Goal: Task Accomplishment & Management: Complete application form

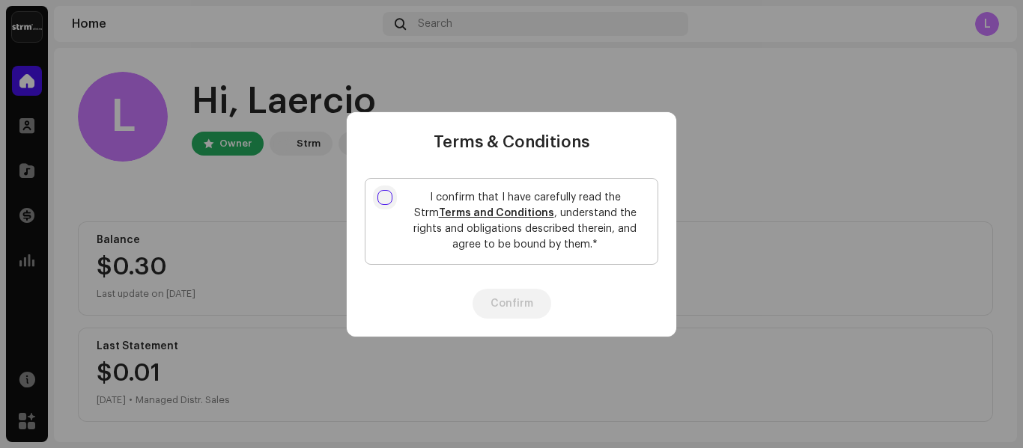
click at [387, 197] on input "I confirm that I have carefully read the Strm Terms and Conditions , understand…" at bounding box center [384, 197] width 15 height 15
checkbox input "true"
click at [520, 305] on button "Confirm" at bounding box center [511, 304] width 79 height 30
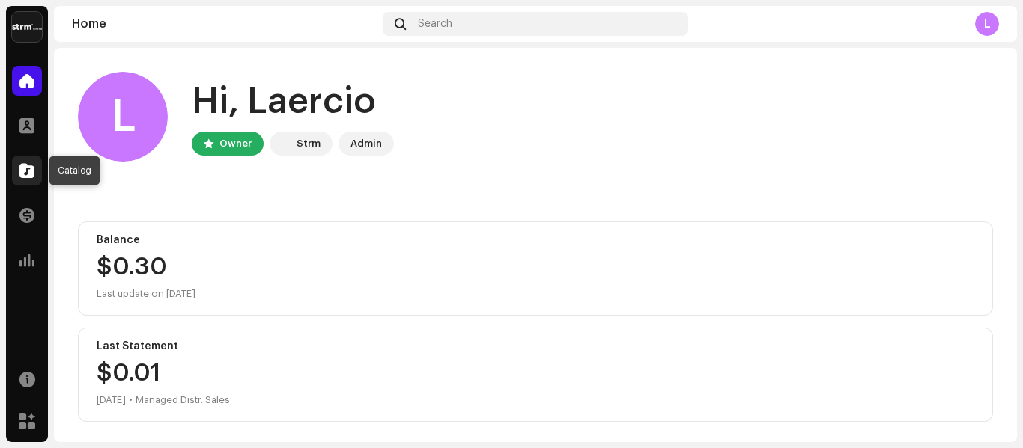
click at [28, 174] on span at bounding box center [26, 171] width 15 height 12
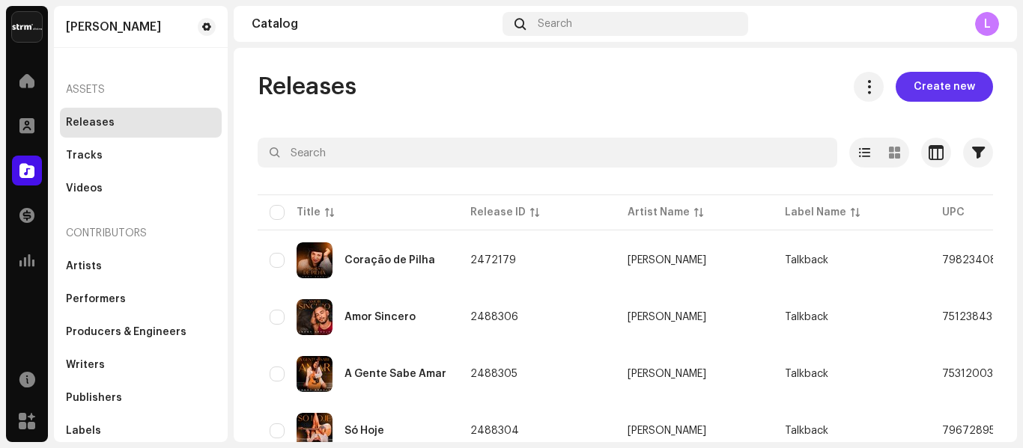
click at [948, 86] on span "Create new" at bounding box center [943, 87] width 61 height 30
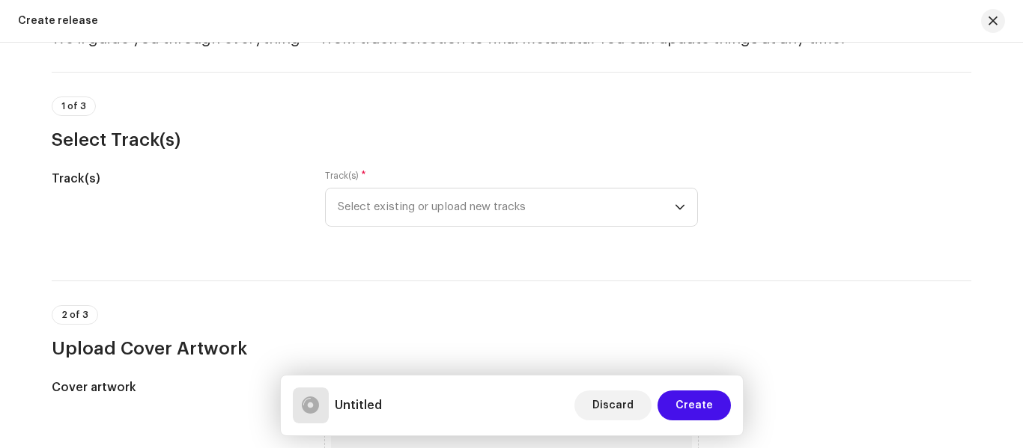
scroll to position [83, 0]
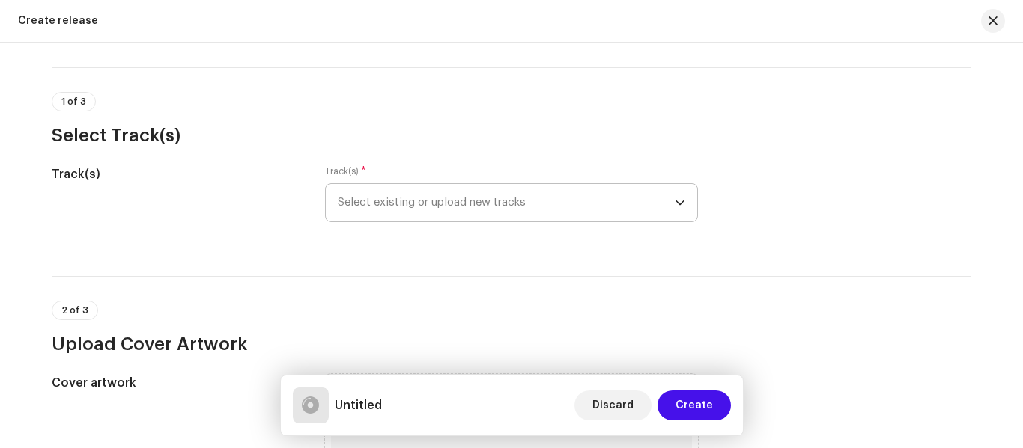
click at [677, 203] on icon "dropdown trigger" at bounding box center [679, 203] width 10 height 10
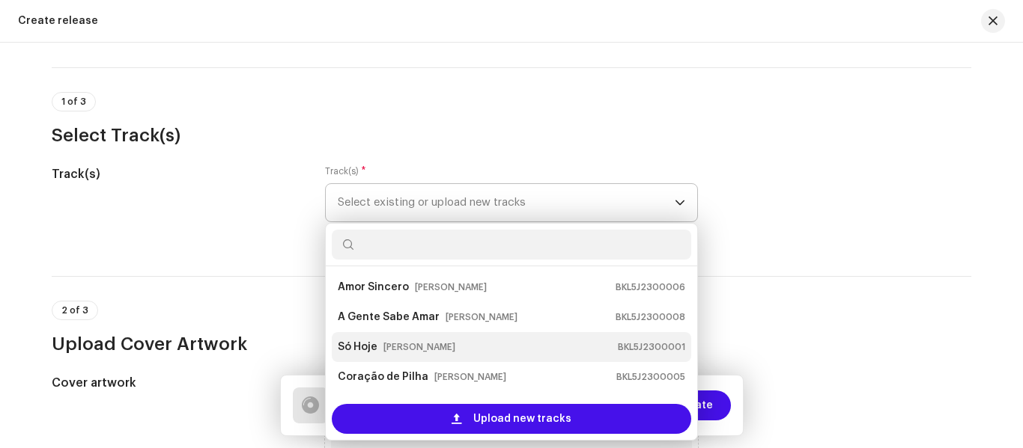
click at [364, 349] on strong "Só Hoje" at bounding box center [358, 347] width 40 height 24
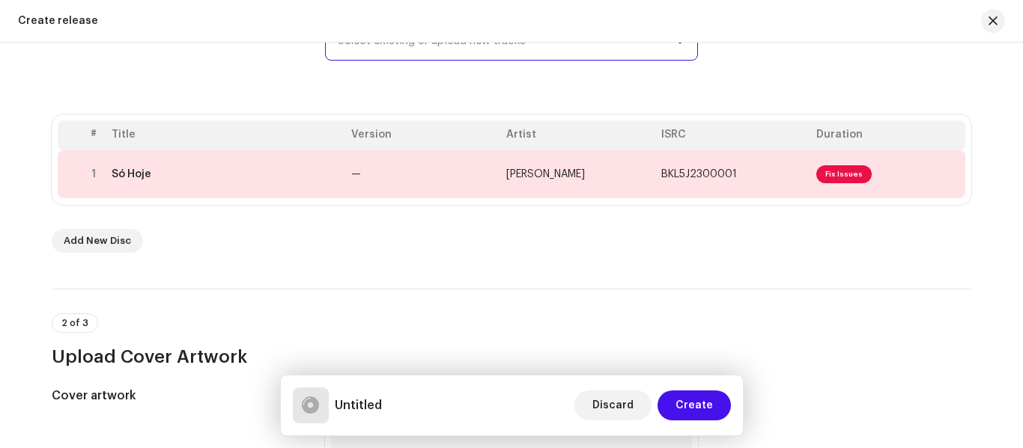
scroll to position [246, 0]
click at [90, 239] on span "Add New Disc" at bounding box center [97, 240] width 67 height 30
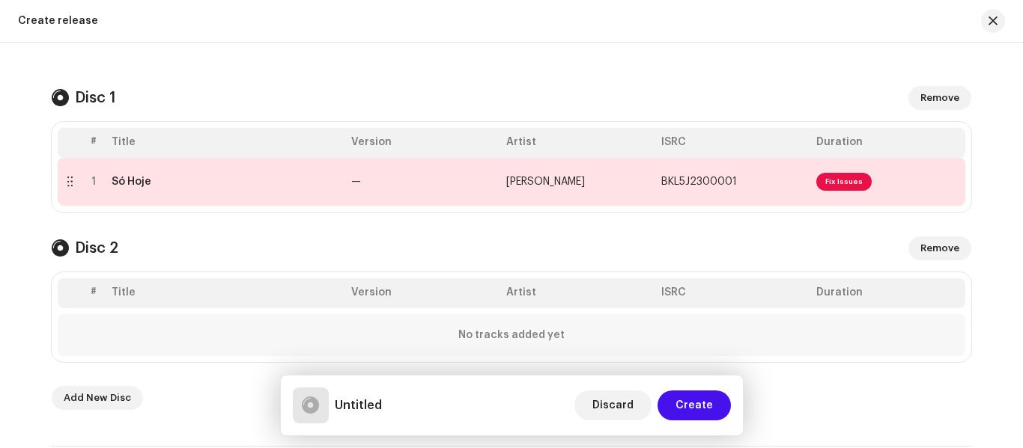
scroll to position [274, 0]
click at [940, 253] on span "Remove" at bounding box center [939, 248] width 39 height 30
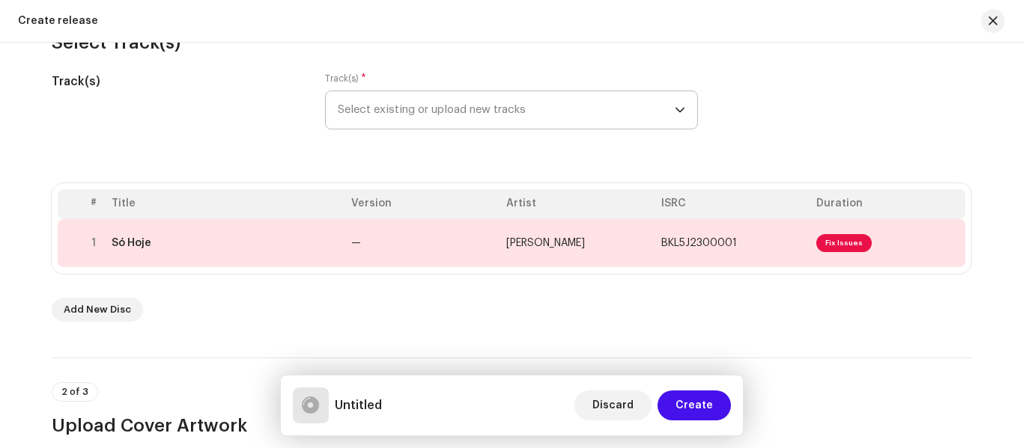
scroll to position [177, 0]
click at [580, 110] on span "Select existing or upload new tracks" at bounding box center [506, 109] width 337 height 37
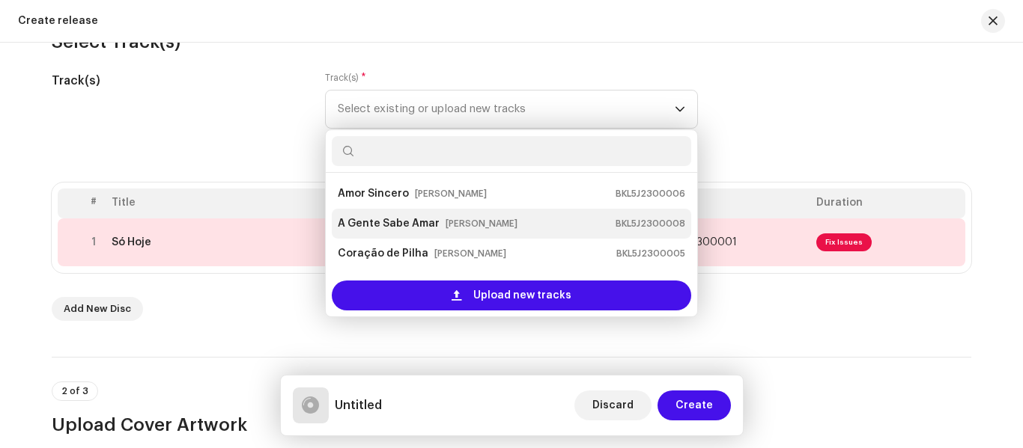
click at [392, 224] on strong "A Gente Sabe Amar" at bounding box center [389, 224] width 102 height 24
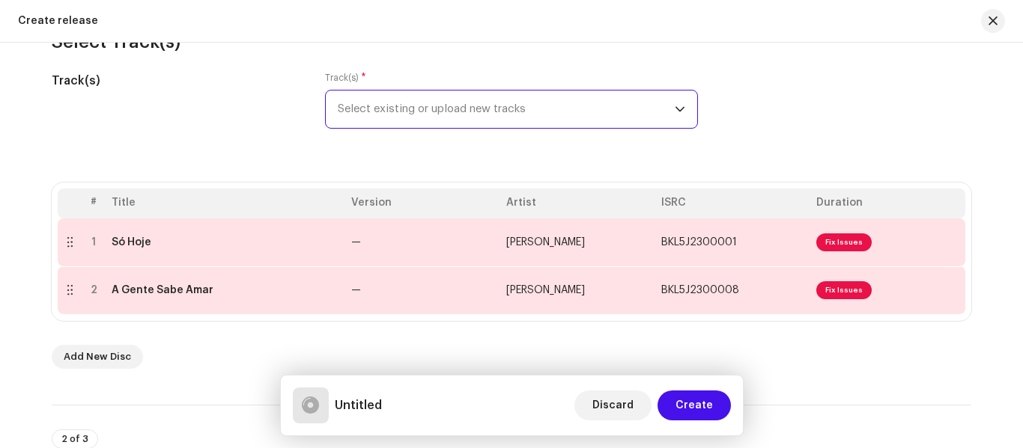
click at [454, 115] on span "Select existing or upload new tracks" at bounding box center [506, 109] width 337 height 37
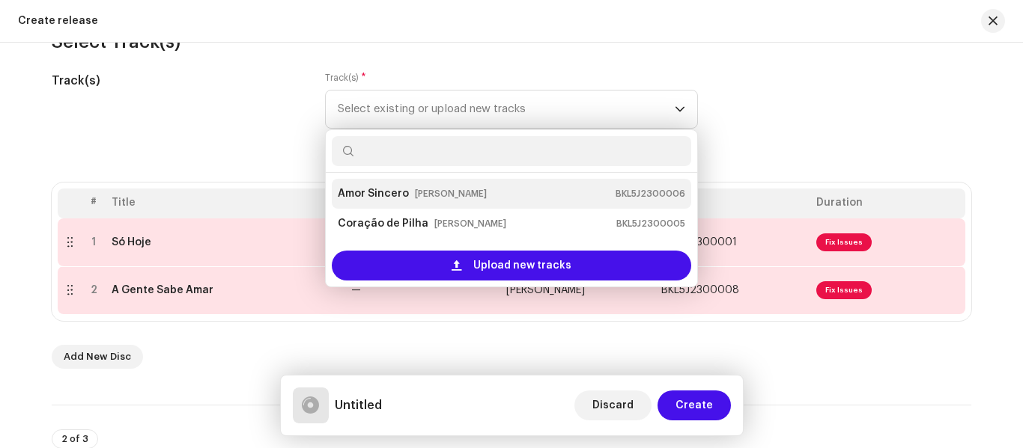
click at [396, 198] on strong "Amor Sincero" at bounding box center [373, 194] width 71 height 24
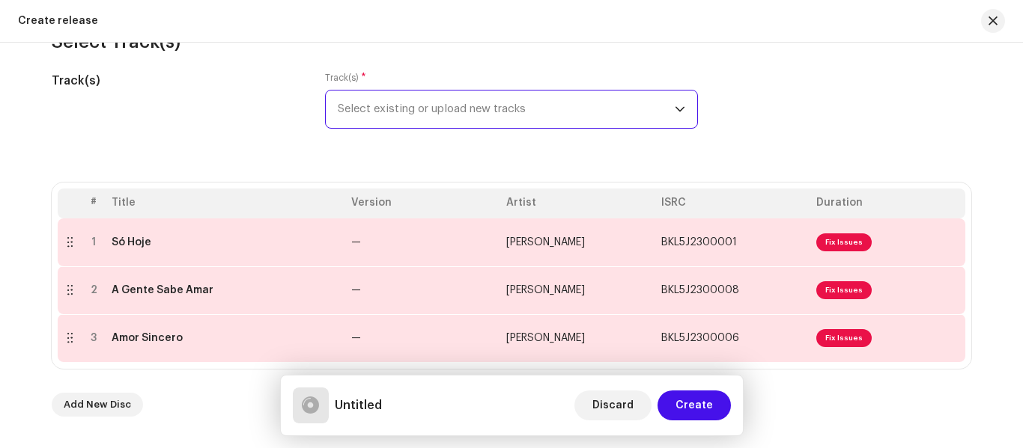
click at [460, 106] on span "Select existing or upload new tracks" at bounding box center [506, 109] width 337 height 37
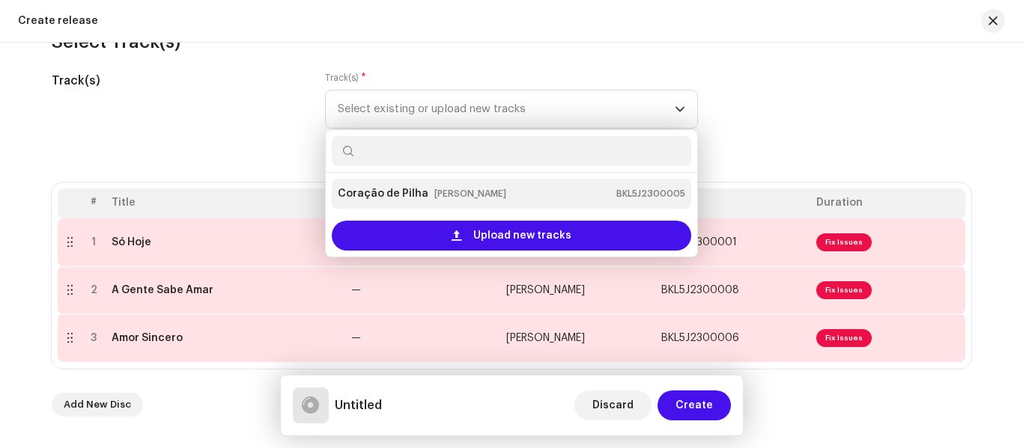
click at [414, 193] on strong "Coração de Pilha" at bounding box center [383, 194] width 91 height 24
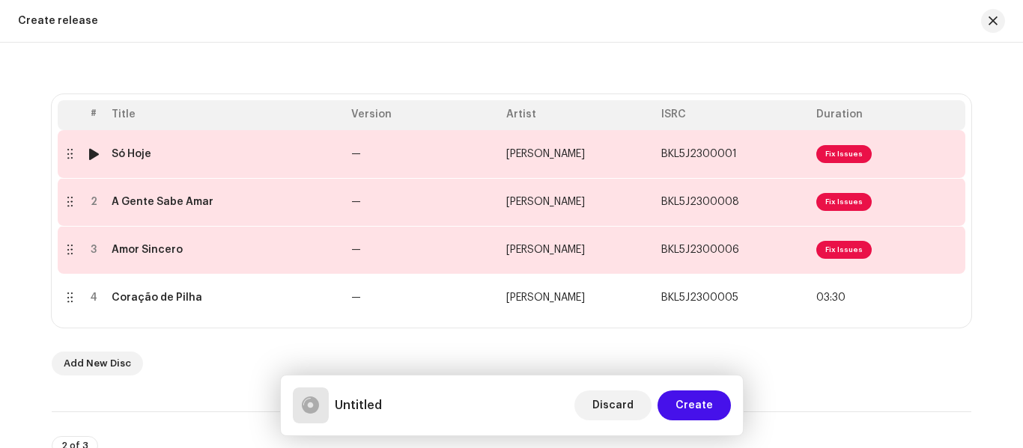
scroll to position [267, 0]
click at [835, 153] on span "Fix Issues" at bounding box center [843, 153] width 55 height 18
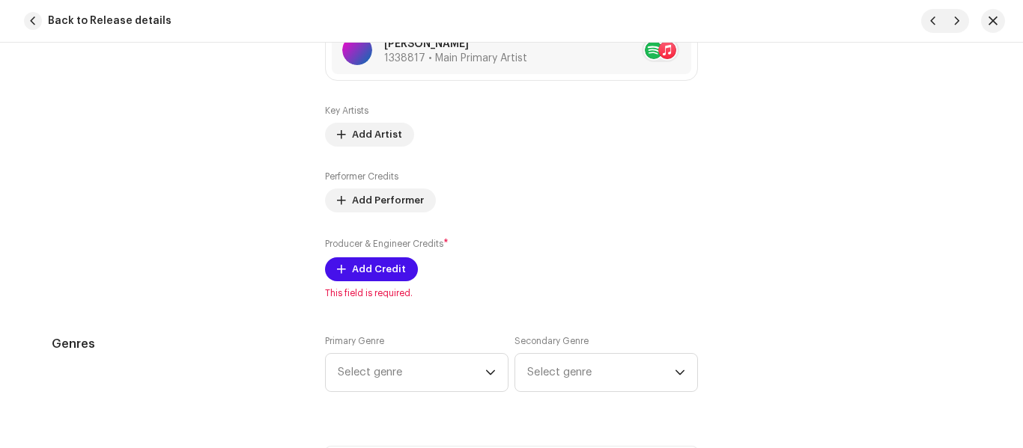
scroll to position [1044, 0]
click at [353, 135] on span "Add Artist" at bounding box center [377, 133] width 50 height 30
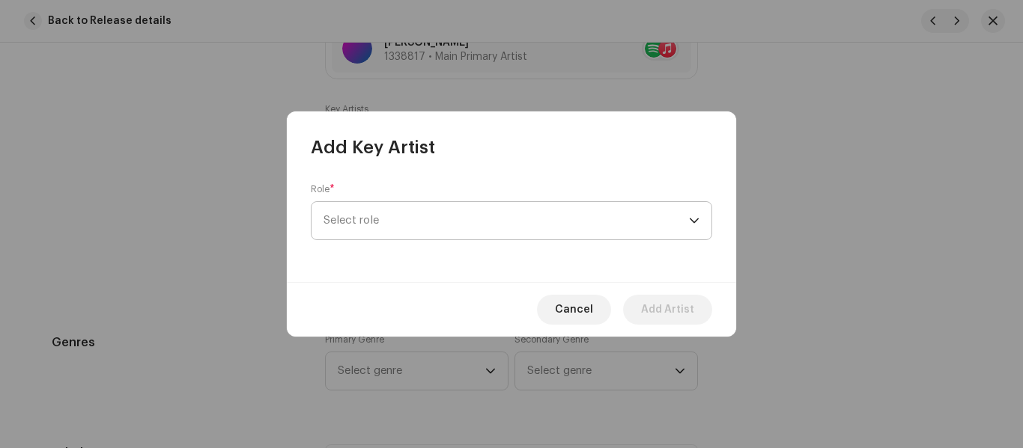
click at [384, 215] on span "Select role" at bounding box center [505, 220] width 365 height 37
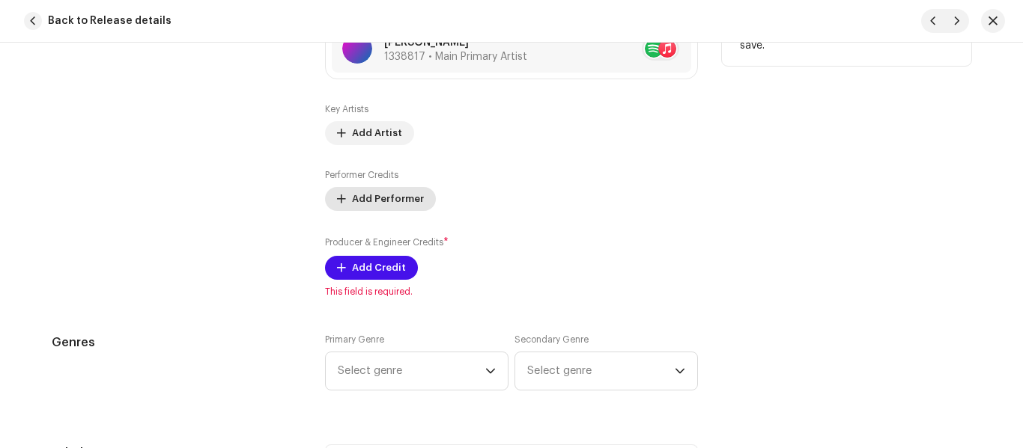
click at [374, 198] on span "Add Performer" at bounding box center [388, 199] width 72 height 30
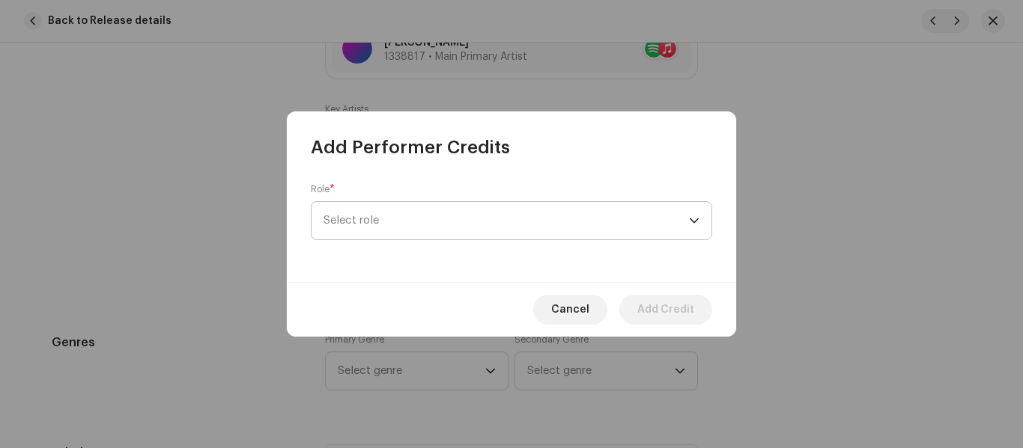
click at [385, 214] on span "Select role" at bounding box center [505, 220] width 365 height 37
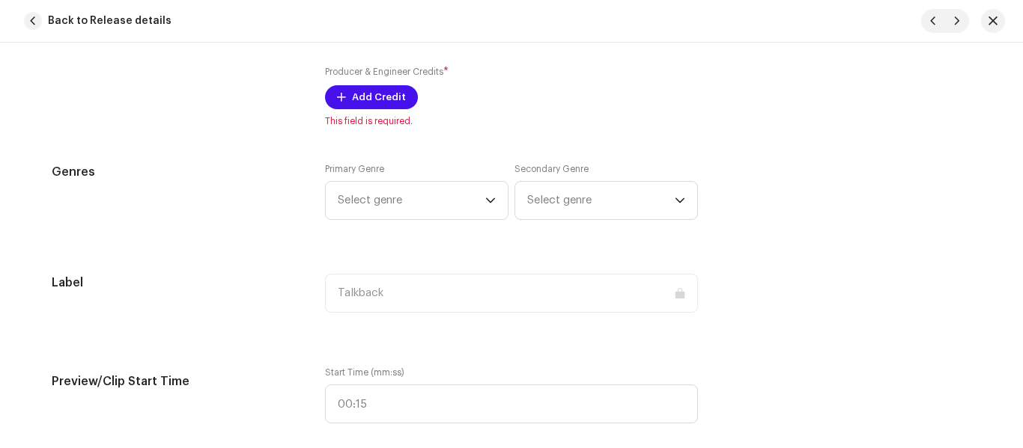
scroll to position [1215, 0]
click at [424, 199] on span "Select genre" at bounding box center [411, 199] width 147 height 37
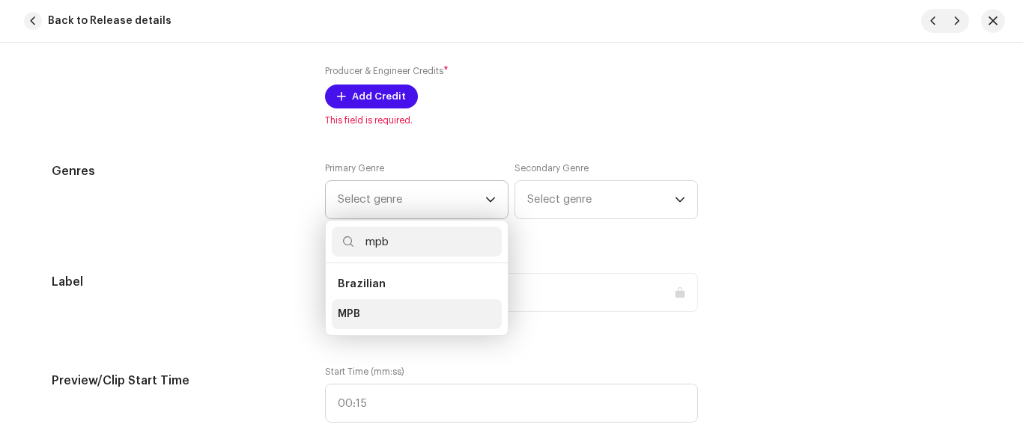
type input "mpb"
click at [356, 313] on span "MPB" at bounding box center [349, 314] width 22 height 15
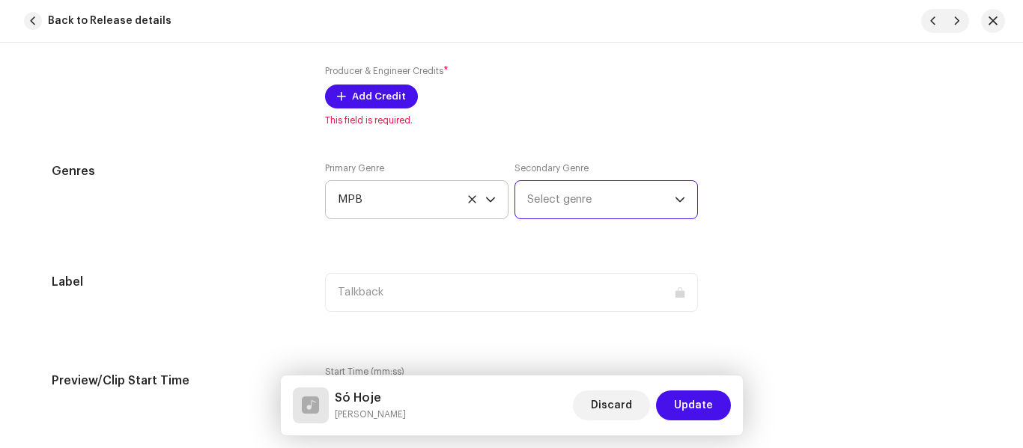
click at [583, 202] on span "Select genre" at bounding box center [600, 199] width 147 height 37
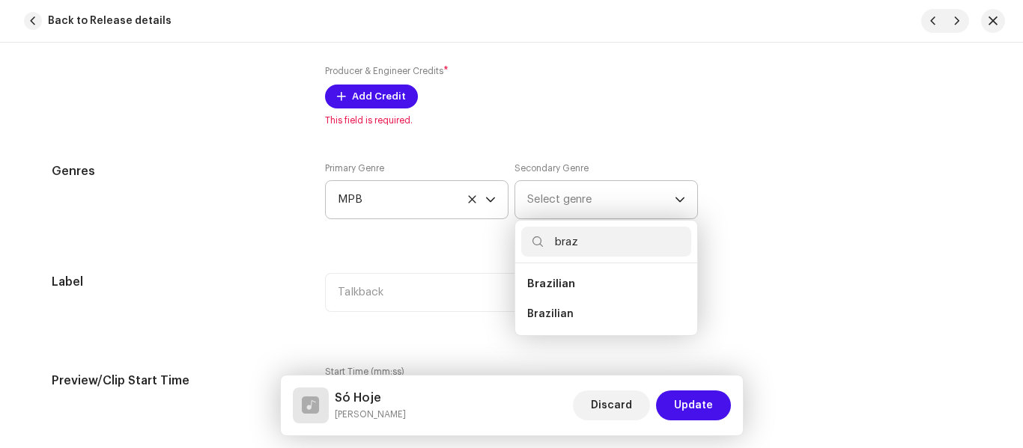
type input "braz"
click at [556, 282] on span "Brazilian" at bounding box center [551, 283] width 48 height 11
click at [554, 308] on span "Brazilian" at bounding box center [550, 314] width 46 height 15
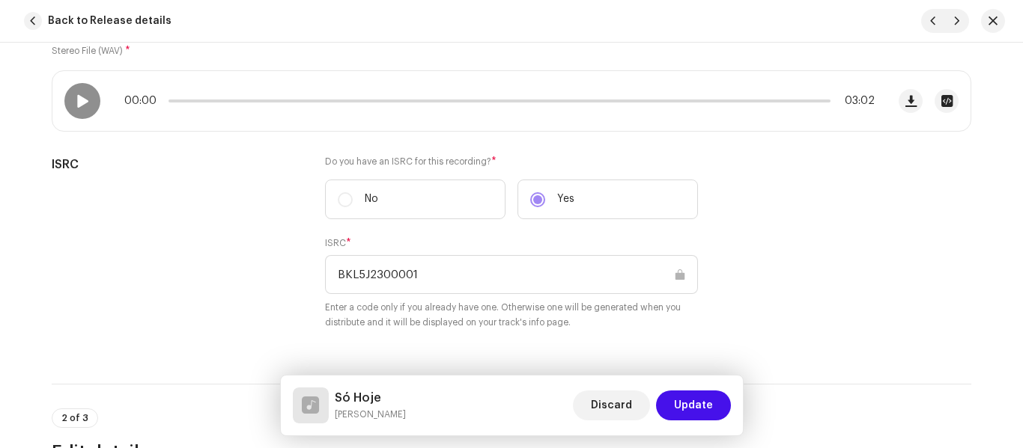
scroll to position [220, 0]
